Goal: Task Accomplishment & Management: Manage account settings

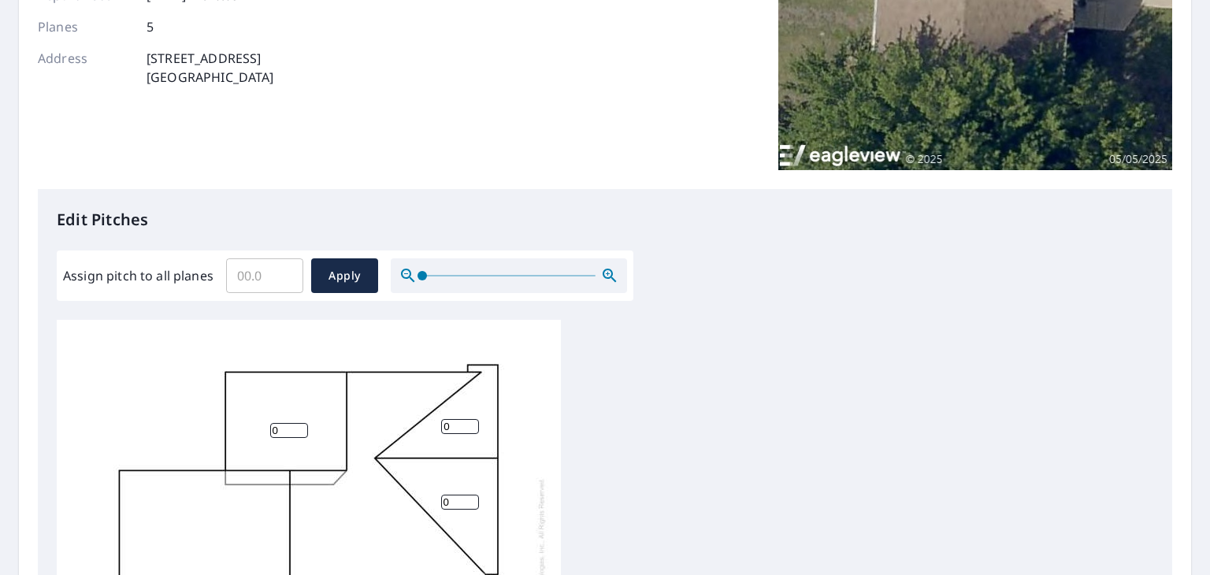
scroll to position [236, 0]
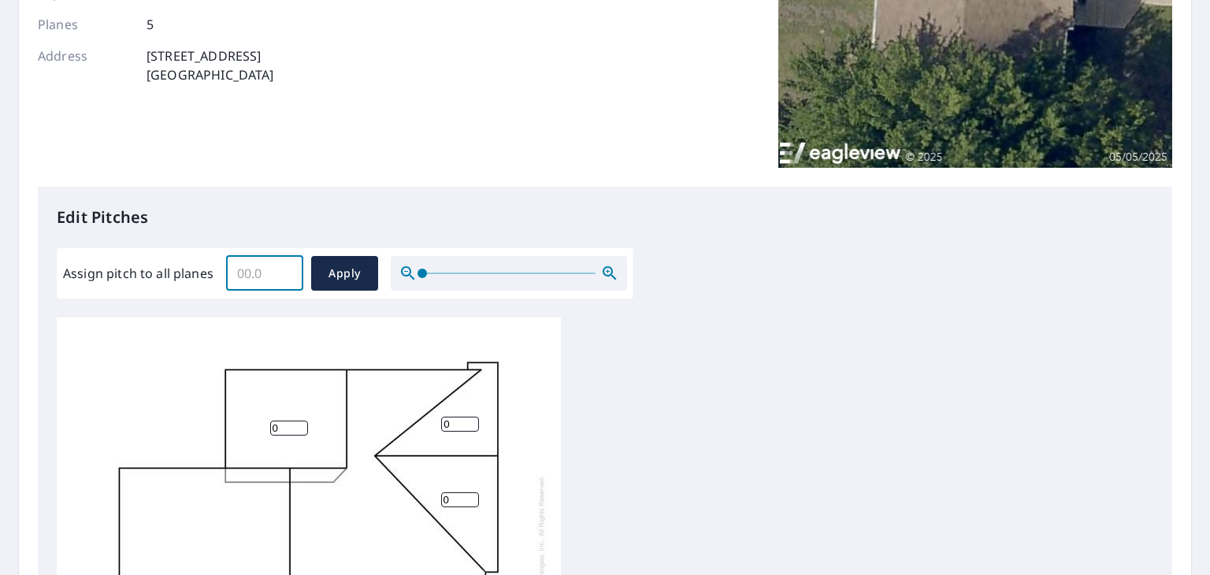
click at [271, 285] on input "Assign pitch to all planes" at bounding box center [264, 273] width 77 height 44
type input "7"
click at [318, 173] on div "Report Details View and edit your report information below. Report Type Extende…" at bounding box center [605, 20] width 1134 height 334
click at [354, 281] on span "Apply" at bounding box center [345, 274] width 42 height 20
type input "7"
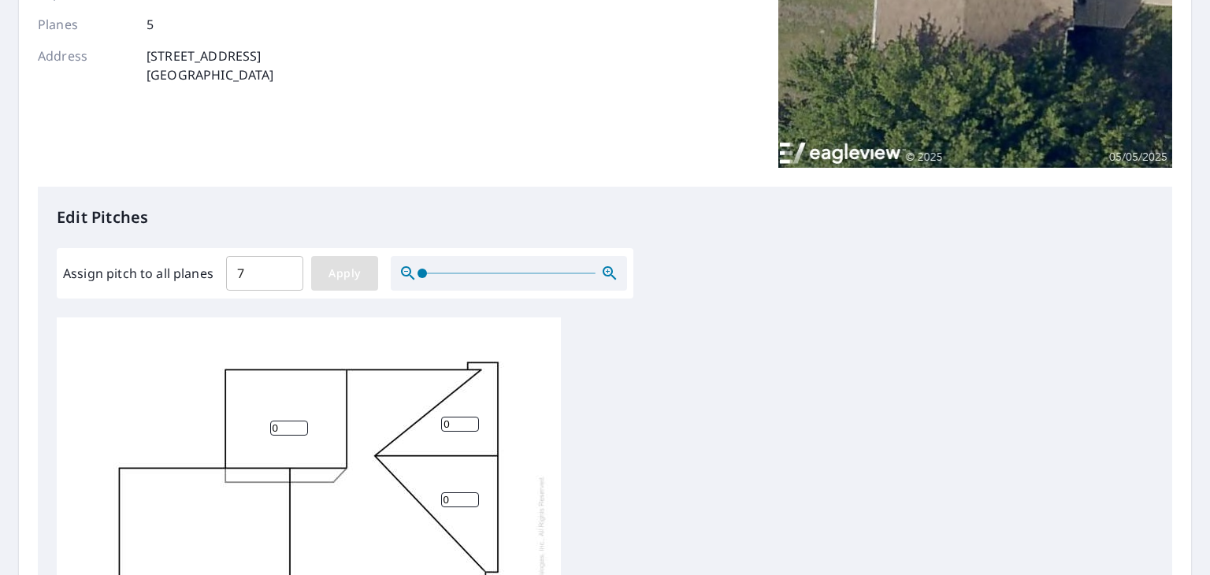
type input "7"
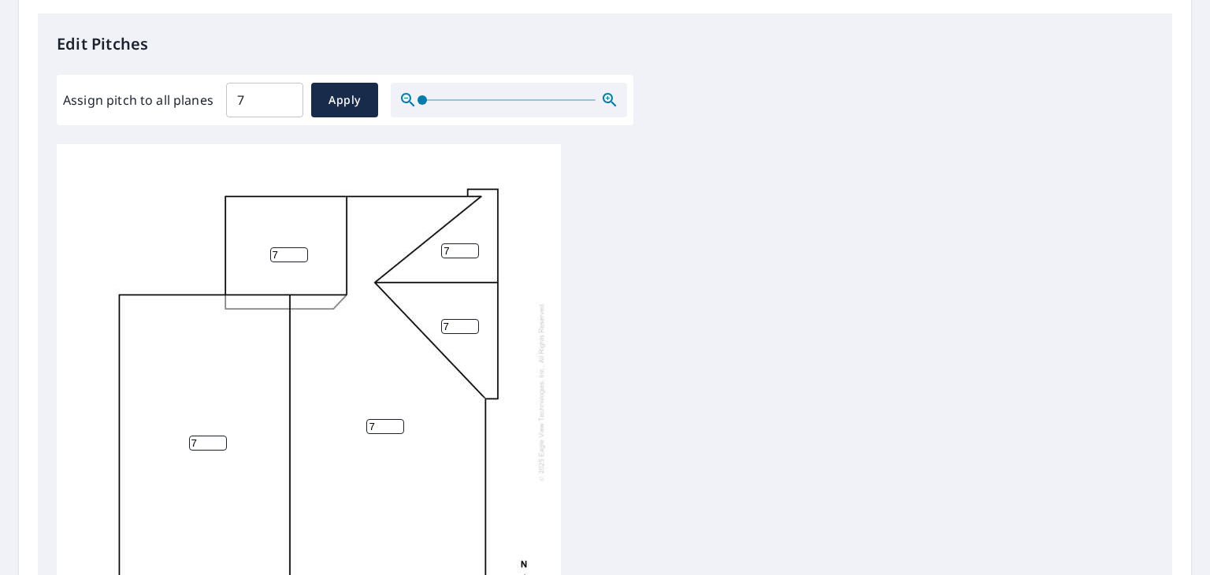
scroll to position [0, 0]
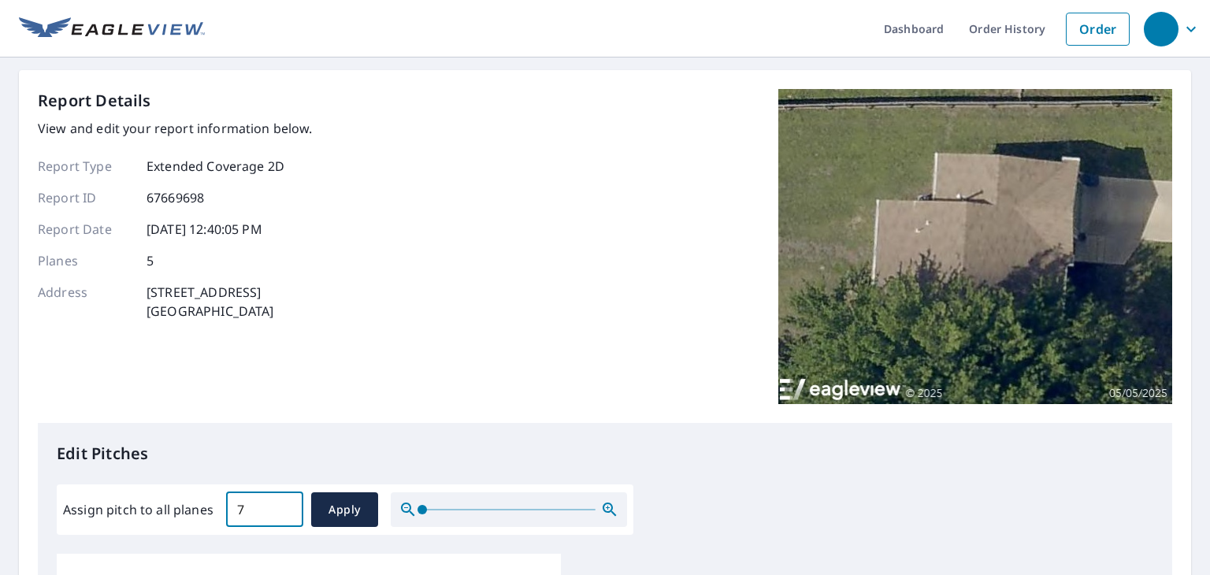
drag, startPoint x: 251, startPoint y: 517, endPoint x: 227, endPoint y: 514, distance: 24.5
click at [227, 514] on input "7" at bounding box center [264, 510] width 77 height 44
type input "6"
click at [397, 365] on div "Report Details View and edit your report information below. Report Type Extende…" at bounding box center [605, 256] width 1134 height 334
click at [340, 514] on span "Apply" at bounding box center [345, 510] width 42 height 20
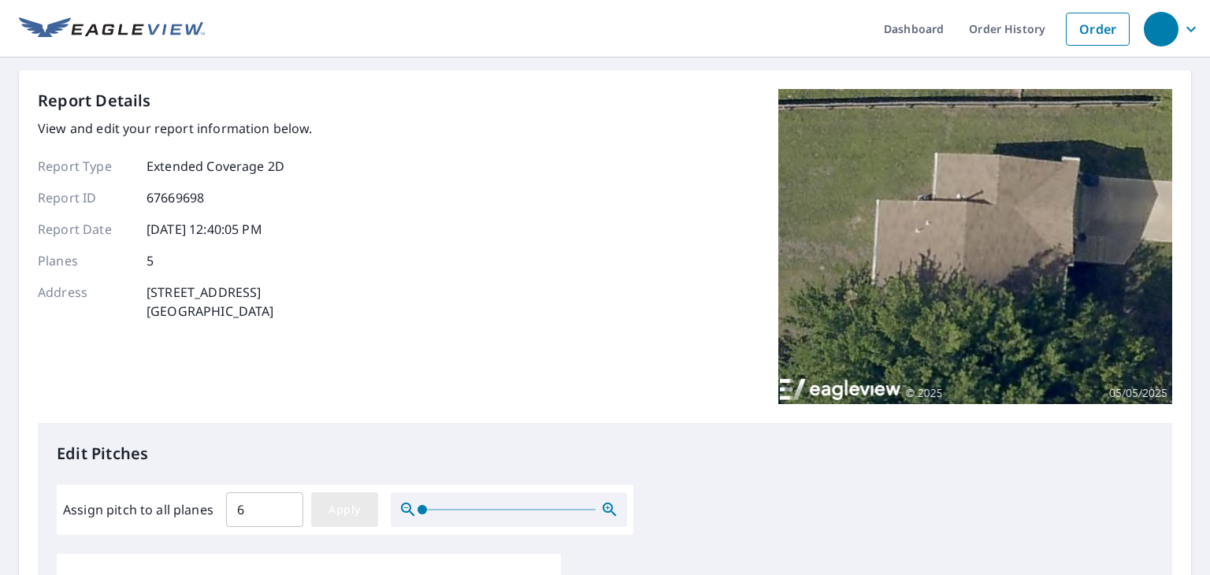
type input "6"
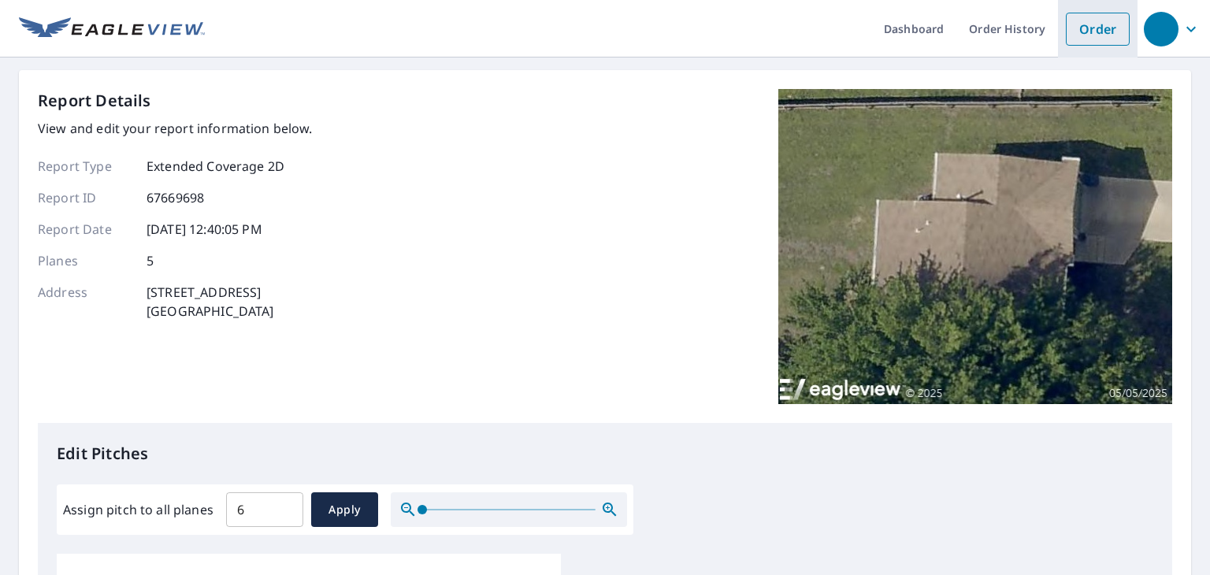
click at [1098, 28] on link "Order" at bounding box center [1098, 29] width 64 height 33
